Goal: Task Accomplishment & Management: Manage account settings

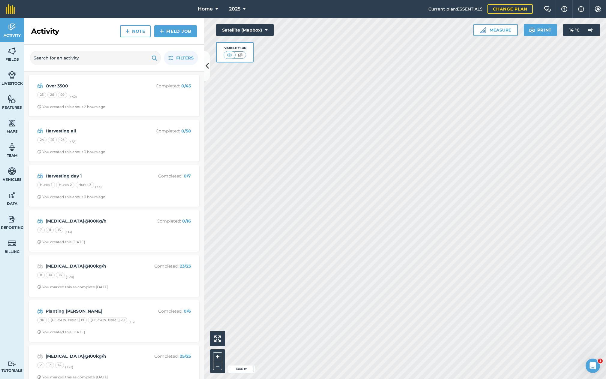
click at [118, 83] on strong "Over 3500" at bounding box center [93, 86] width 95 height 7
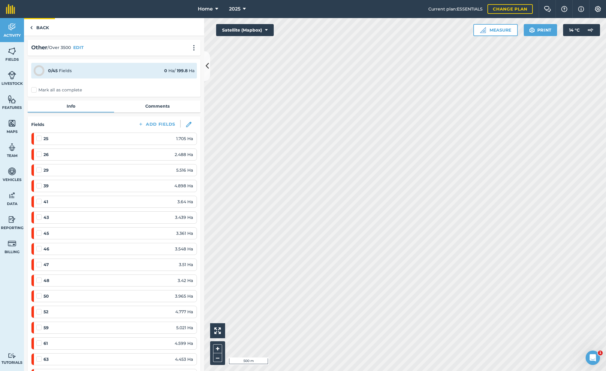
click at [40, 23] on link "Back" at bounding box center [39, 27] width 31 height 18
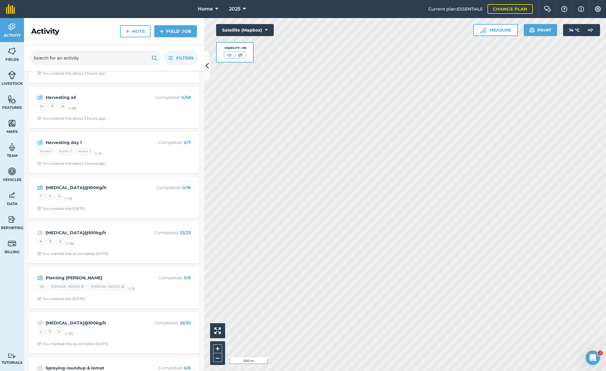
scroll to position [36, 0]
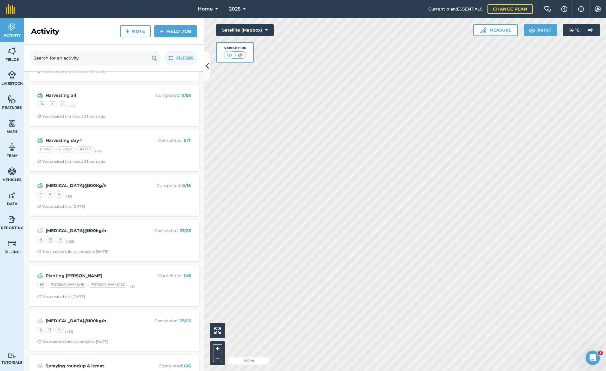
click at [97, 140] on strong "Harvesting day 1" at bounding box center [93, 140] width 95 height 7
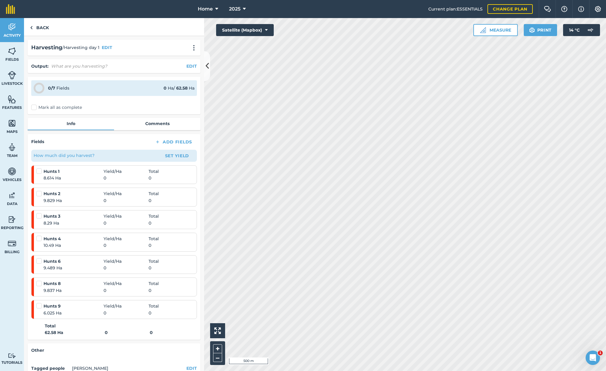
click at [293, 371] on html "Home 2025 Current plan : ESSENTIALS Change plan Farm Chat Help Info Settings Ho…" at bounding box center [303, 185] width 606 height 371
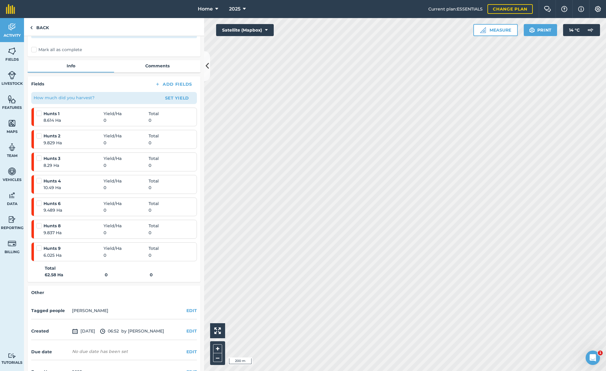
scroll to position [59, 0]
click at [38, 31] on link "Back" at bounding box center [39, 27] width 31 height 18
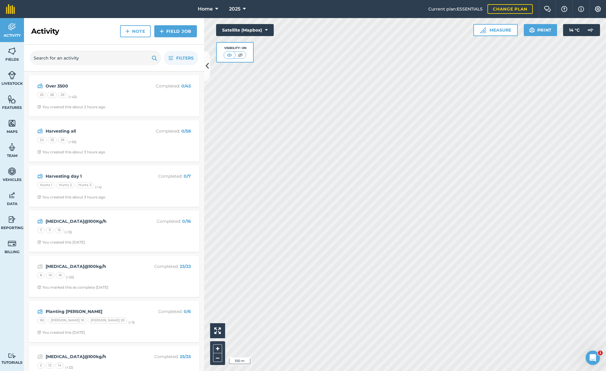
click at [236, 8] on span "2025" at bounding box center [234, 8] width 11 height 7
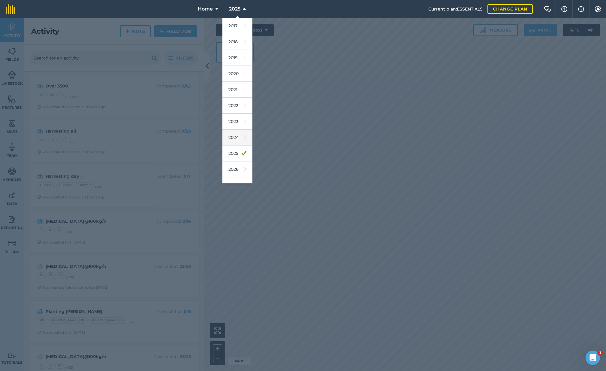
click at [234, 136] on link "2024" at bounding box center [238, 137] width 30 height 16
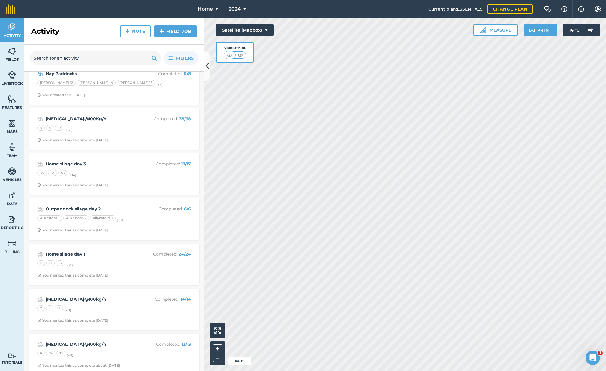
scroll to position [1120, 0]
click at [114, 206] on strong "Outpaddock silage day 2" at bounding box center [93, 209] width 95 height 7
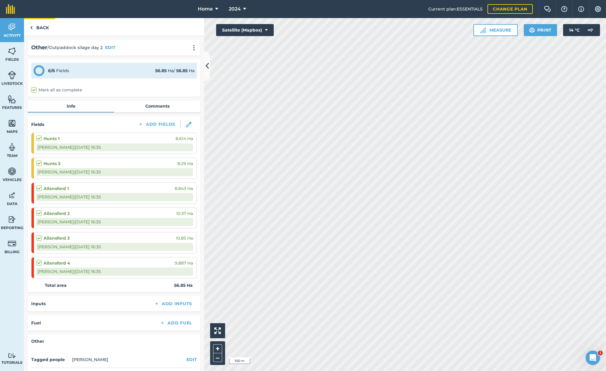
click at [39, 29] on link "Back" at bounding box center [39, 27] width 31 height 18
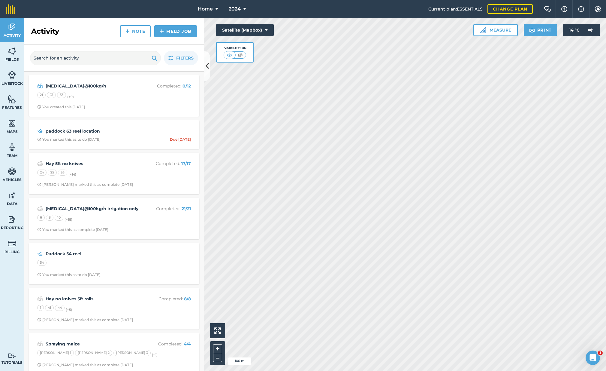
click at [247, 9] on button "2024" at bounding box center [237, 9] width 22 height 18
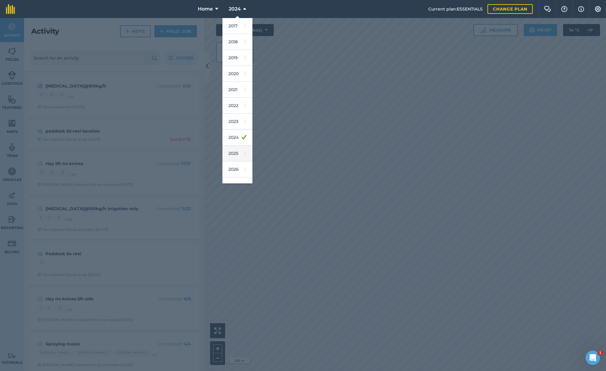
click at [239, 156] on link "2025" at bounding box center [238, 153] width 30 height 16
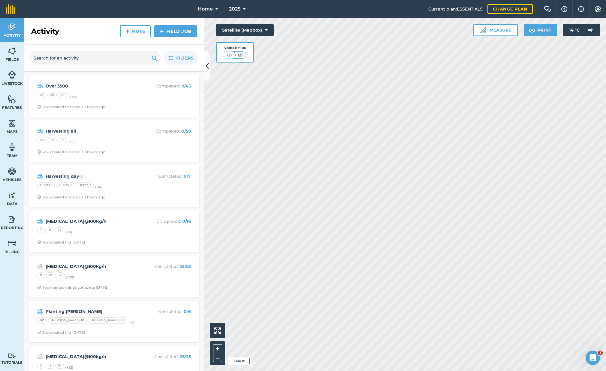
click at [86, 84] on strong "Over 3500" at bounding box center [93, 86] width 95 height 7
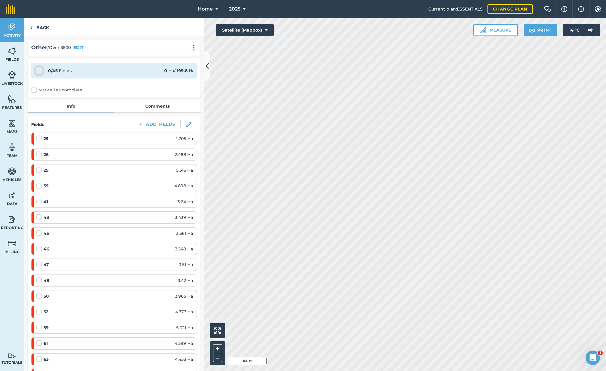
click at [504, 32] on button "Measure" at bounding box center [496, 30] width 44 height 12
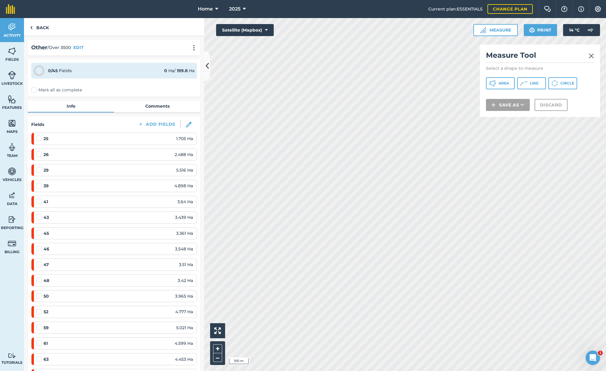
drag, startPoint x: 40, startPoint y: 28, endPoint x: 8, endPoint y: 30, distance: 32.5
click at [40, 28] on link "Back" at bounding box center [39, 27] width 31 height 18
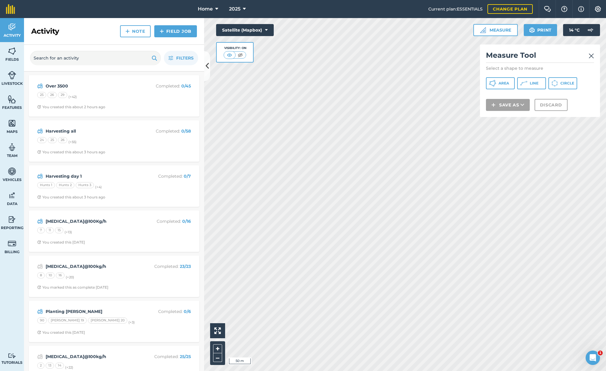
drag, startPoint x: 509, startPoint y: 82, endPoint x: 506, endPoint y: 84, distance: 4.1
click at [509, 82] on span "Area" at bounding box center [504, 83] width 11 height 5
click at [80, 83] on strong "Over 3500" at bounding box center [93, 86] width 95 height 7
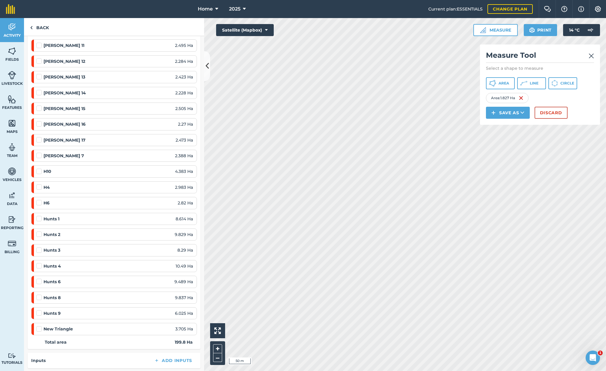
scroll to position [510, 0]
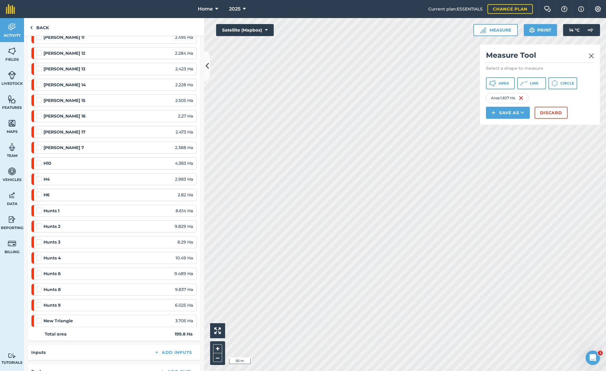
click at [154, 238] on div "Hunts 3 8.29 Ha" at bounding box center [114, 241] width 157 height 7
click at [68, 239] on div "Hunts 3 8.29 Ha" at bounding box center [114, 241] width 157 height 7
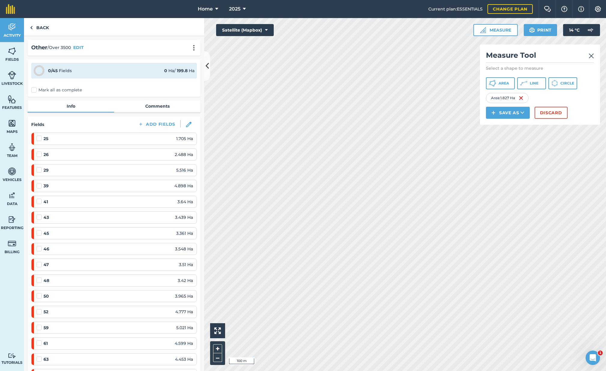
scroll to position [0, 0]
click at [151, 106] on link "Comments" at bounding box center [157, 105] width 86 height 11
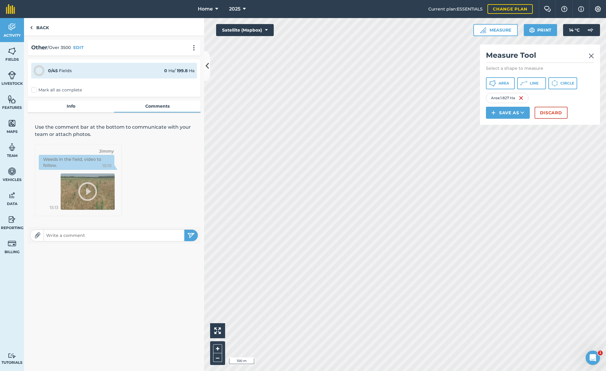
click at [81, 104] on link "Info" at bounding box center [71, 105] width 86 height 11
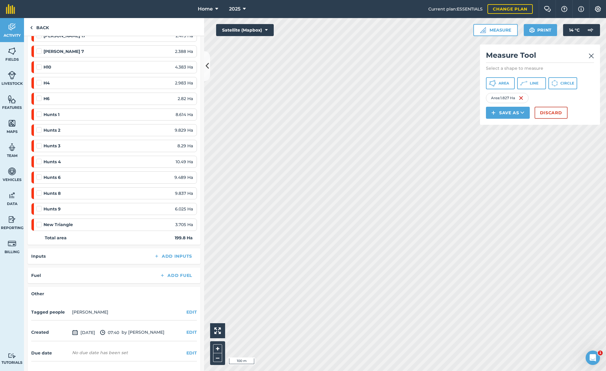
scroll to position [613, 0]
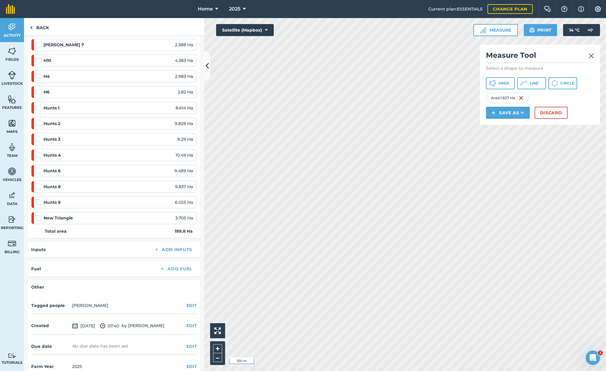
click at [69, 136] on div "Hunts 3 8.29 Ha" at bounding box center [114, 139] width 157 height 7
click at [522, 98] on img at bounding box center [521, 97] width 5 height 7
drag, startPoint x: 507, startPoint y: 85, endPoint x: 500, endPoint y: 99, distance: 16.4
click at [508, 84] on span "Area" at bounding box center [504, 83] width 11 height 5
click at [592, 56] on img at bounding box center [591, 55] width 5 height 7
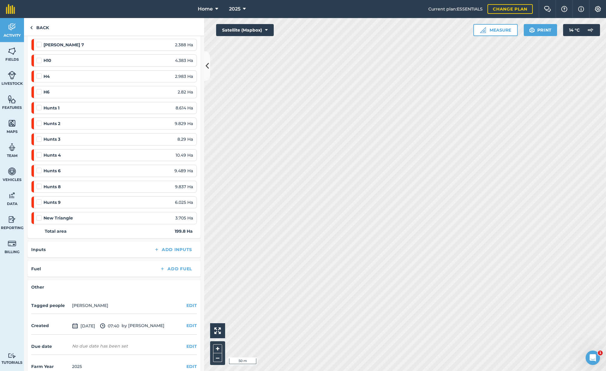
drag, startPoint x: 499, startPoint y: 30, endPoint x: 497, endPoint y: 33, distance: 3.2
click at [499, 30] on button "Measure" at bounding box center [496, 30] width 44 height 12
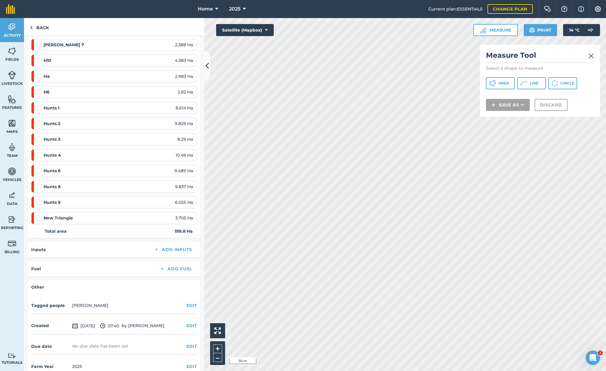
click at [502, 84] on span "Area" at bounding box center [504, 83] width 11 height 5
click at [593, 55] on img at bounding box center [591, 55] width 5 height 7
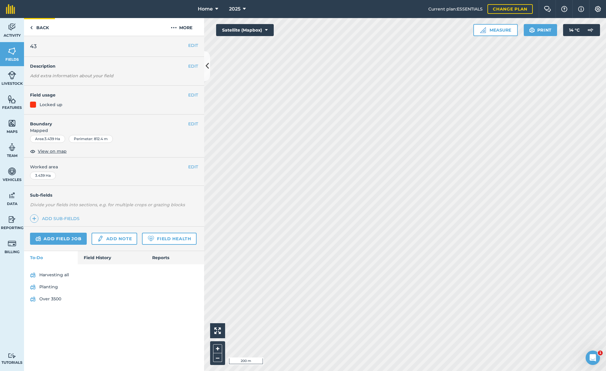
click at [37, 28] on link "Back" at bounding box center [39, 27] width 31 height 18
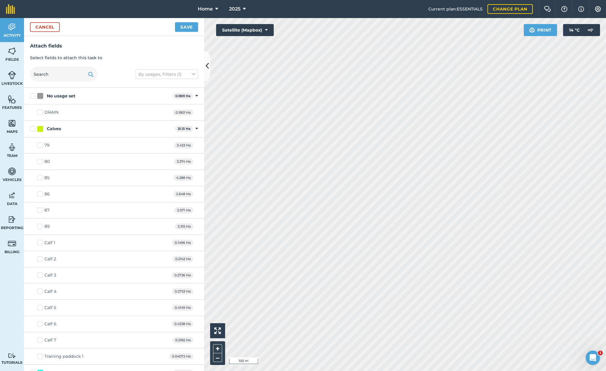
checkbox input "false"
click at [187, 27] on button "Save" at bounding box center [186, 27] width 23 height 10
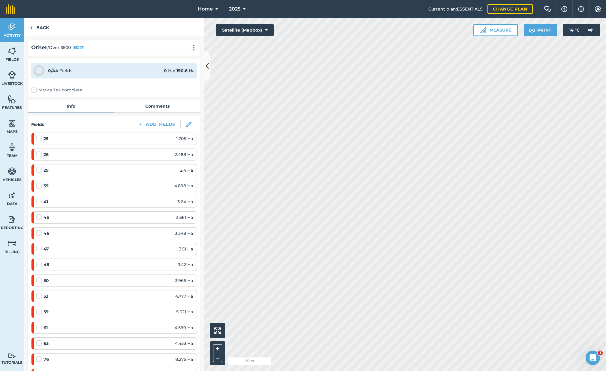
drag, startPoint x: 504, startPoint y: 28, endPoint x: 502, endPoint y: 36, distance: 7.8
click at [504, 28] on button "Measure" at bounding box center [496, 30] width 44 height 12
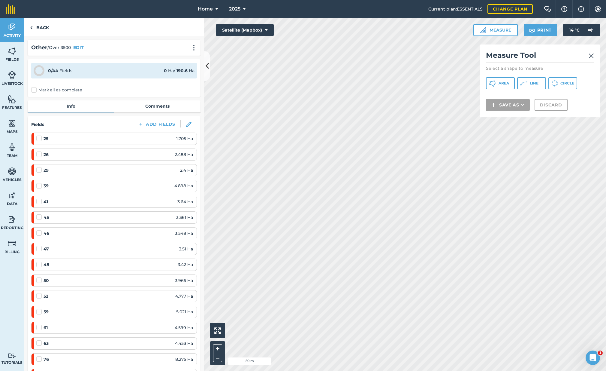
click at [502, 84] on span "Area" at bounding box center [504, 83] width 11 height 5
click at [558, 110] on button "Discard" at bounding box center [551, 113] width 33 height 12
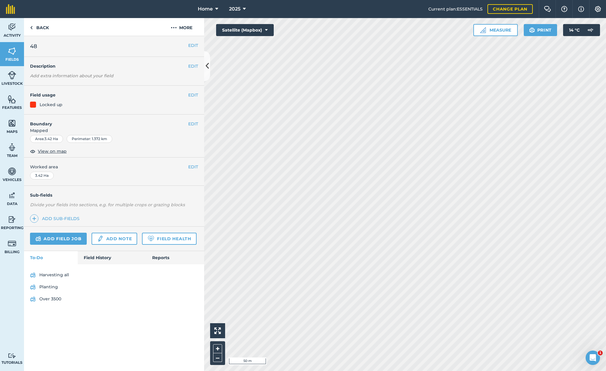
click at [502, 32] on button "Measure" at bounding box center [496, 30] width 44 height 12
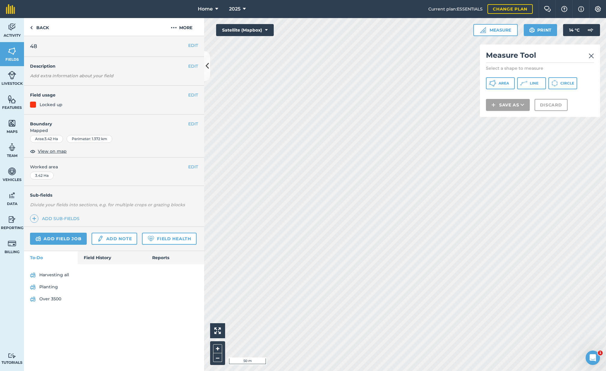
click at [499, 84] on span "Area" at bounding box center [504, 83] width 11 height 5
click at [553, 114] on button "Discard" at bounding box center [551, 113] width 33 height 12
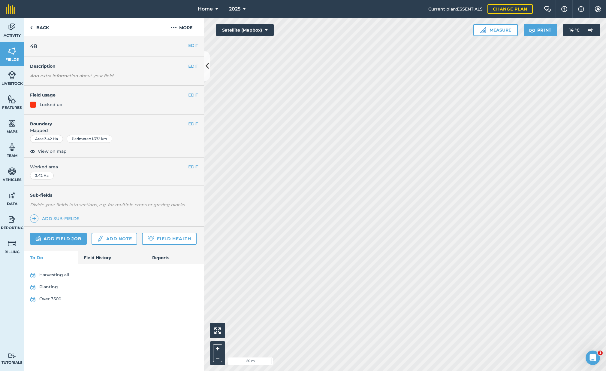
drag, startPoint x: 496, startPoint y: 31, endPoint x: 492, endPoint y: 35, distance: 5.7
click at [495, 32] on button "Measure" at bounding box center [496, 30] width 44 height 12
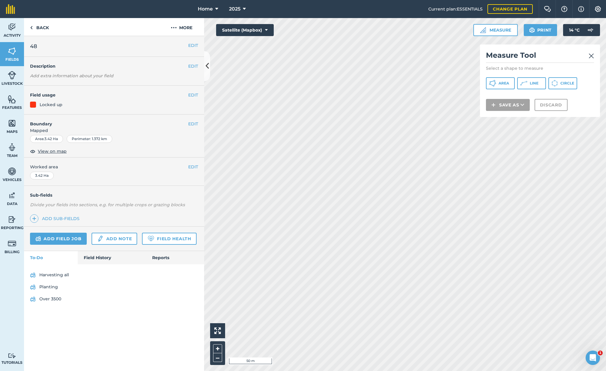
click at [504, 84] on span "Area" at bounding box center [504, 83] width 11 height 5
click at [552, 114] on button "Discard" at bounding box center [551, 113] width 33 height 12
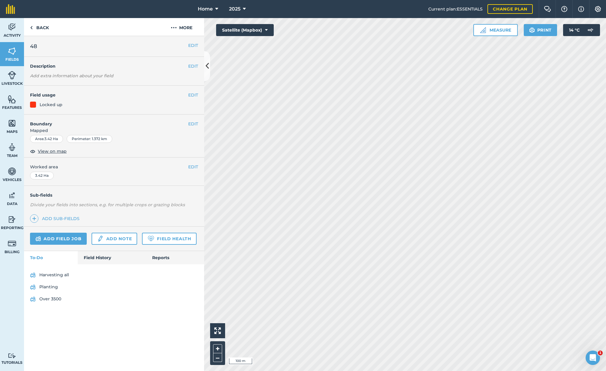
drag, startPoint x: 10, startPoint y: 27, endPoint x: 23, endPoint y: 34, distance: 14.2
click at [10, 28] on img at bounding box center [12, 27] width 8 height 9
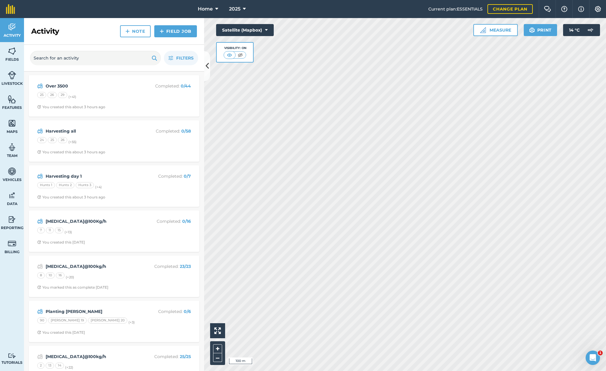
click at [47, 79] on div "Over 3500 Completed : 0 / 44 25 26 29 (+ 41 ) You created this about 3 hours ago" at bounding box center [113, 96] width 163 height 34
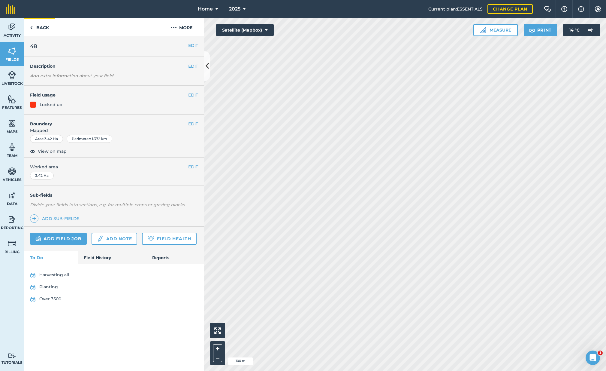
click at [44, 29] on link "Back" at bounding box center [39, 27] width 31 height 18
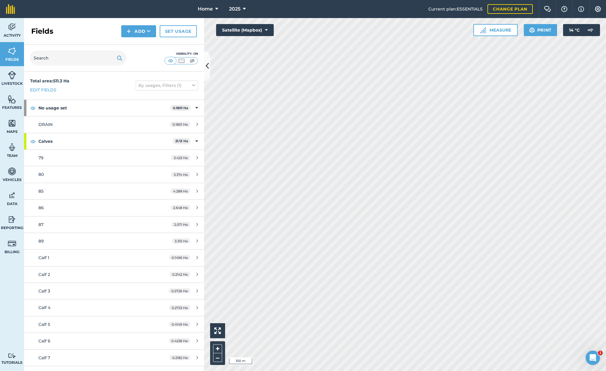
click at [14, 35] on span "Activity" at bounding box center [12, 35] width 24 height 5
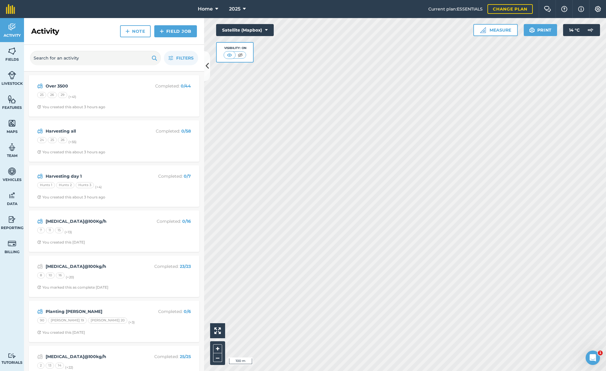
click at [117, 86] on strong "Over 3500" at bounding box center [93, 86] width 95 height 7
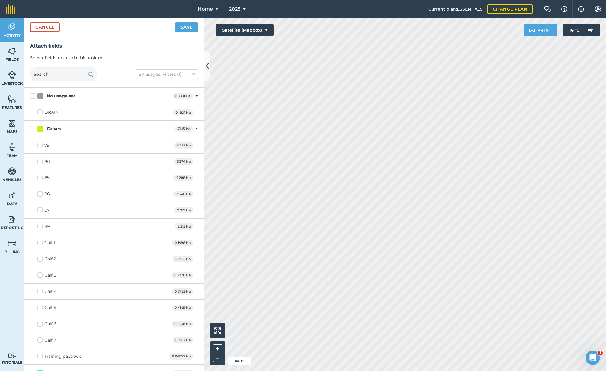
checkbox input "true"
click at [191, 29] on button "Save" at bounding box center [186, 27] width 23 height 10
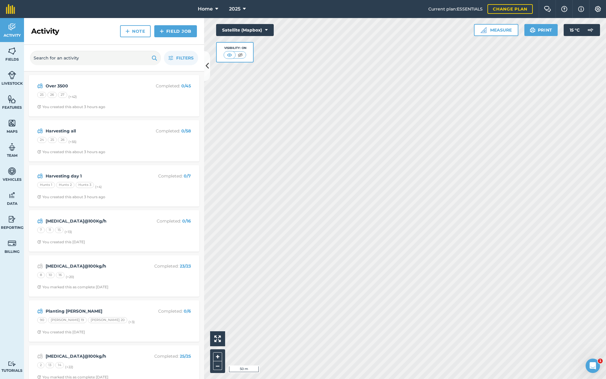
drag, startPoint x: 10, startPoint y: 55, endPoint x: 21, endPoint y: 63, distance: 14.0
click at [10, 55] on img at bounding box center [12, 51] width 8 height 9
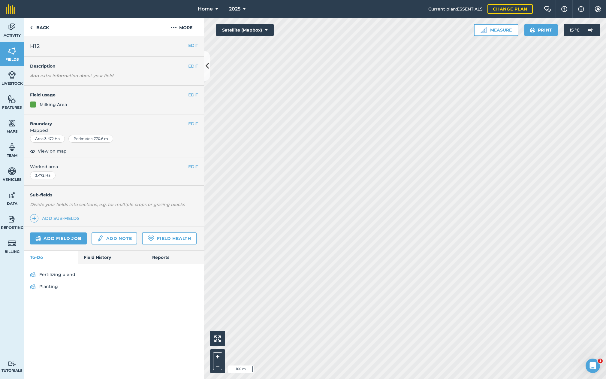
click at [193, 95] on button "EDIT" at bounding box center [193, 95] width 10 height 7
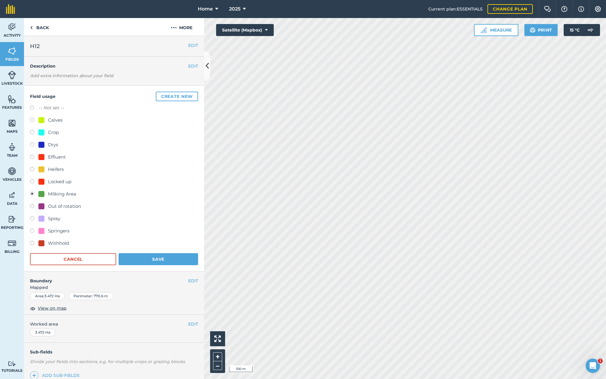
drag, startPoint x: 32, startPoint y: 181, endPoint x: 65, endPoint y: 206, distance: 41.4
click at [33, 182] on label at bounding box center [34, 182] width 8 height 6
radio input "true"
radio input "false"
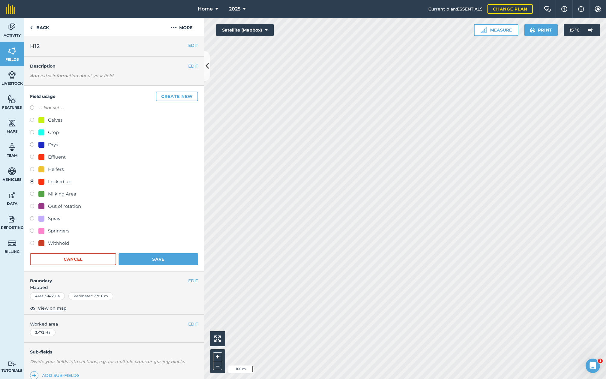
click at [165, 260] on button "Save" at bounding box center [159, 259] width 80 height 12
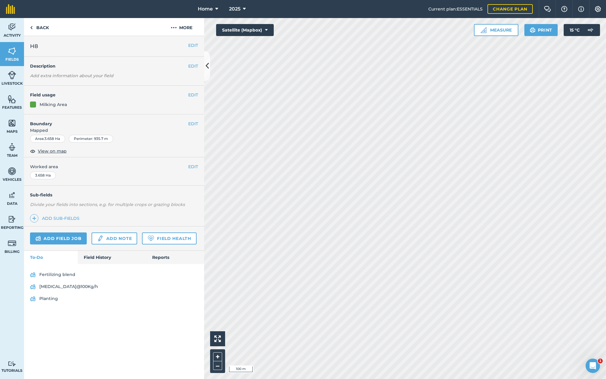
click at [194, 96] on button "EDIT" at bounding box center [193, 95] width 10 height 7
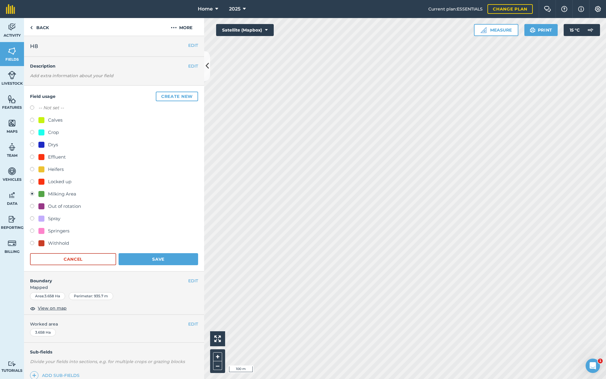
drag, startPoint x: 33, startPoint y: 181, endPoint x: 38, endPoint y: 187, distance: 8.3
click at [33, 182] on label at bounding box center [34, 182] width 8 height 6
radio input "true"
radio input "false"
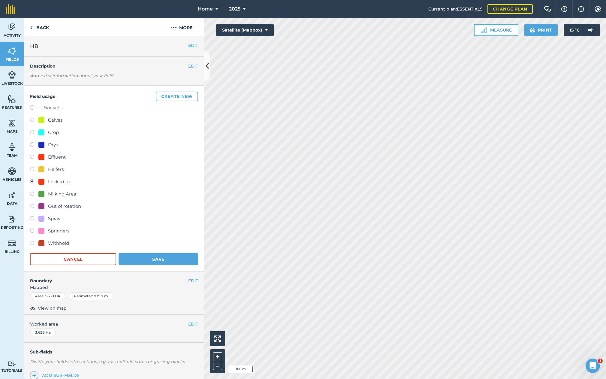
drag, startPoint x: 155, startPoint y: 259, endPoint x: 163, endPoint y: 259, distance: 8.1
click at [156, 259] on button "Save" at bounding box center [159, 259] width 80 height 12
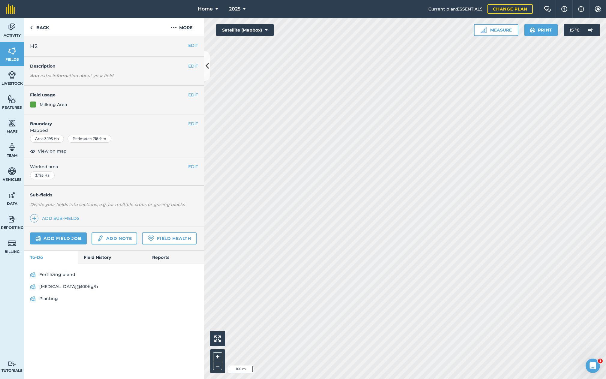
click at [194, 96] on button "EDIT" at bounding box center [193, 95] width 10 height 7
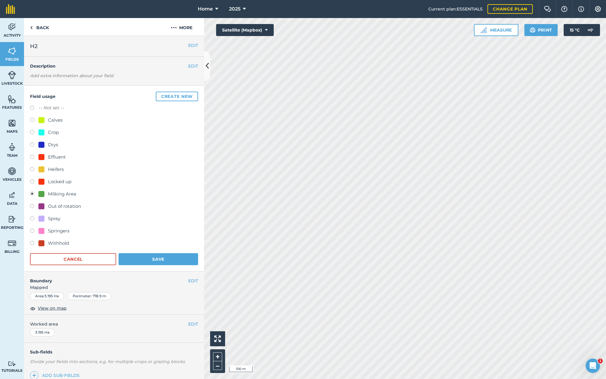
click at [32, 180] on label at bounding box center [34, 182] width 8 height 6
radio input "true"
radio input "false"
click at [166, 256] on button "Save" at bounding box center [159, 259] width 80 height 12
